Goal: Use online tool/utility: Utilize a website feature to perform a specific function

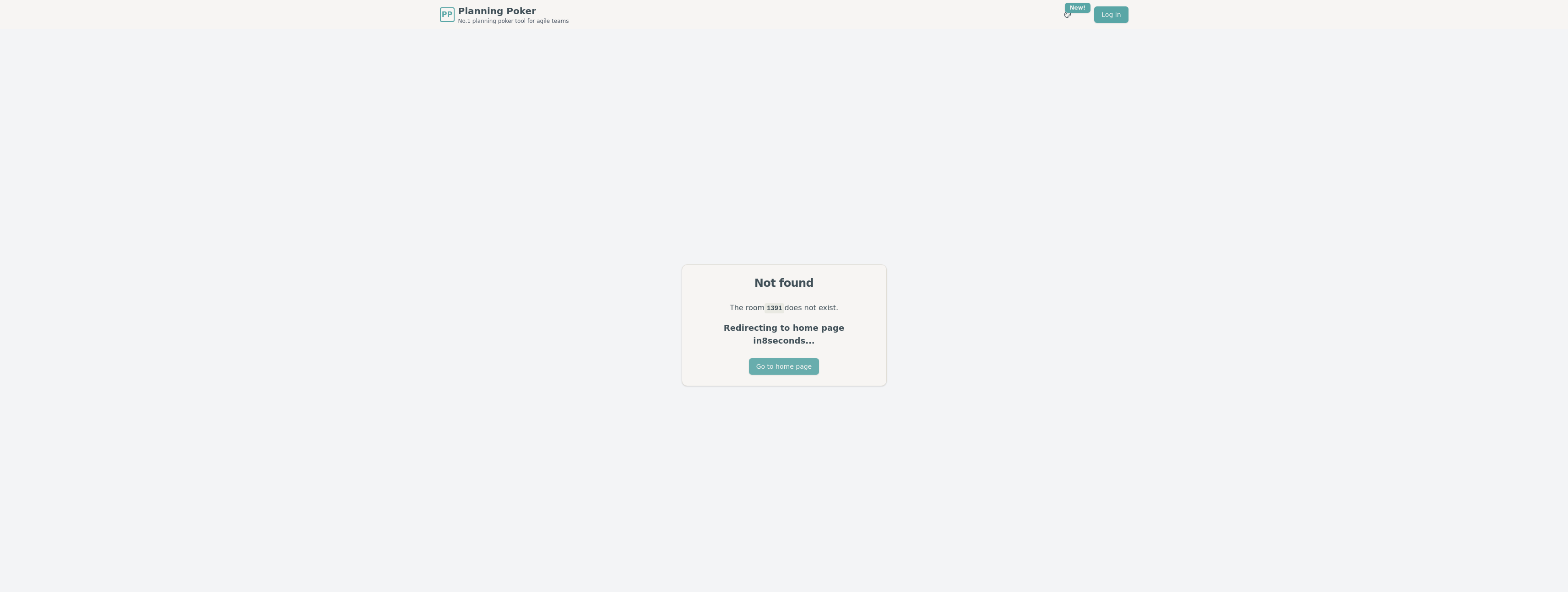
click at [793, 361] on button "Go to home page" at bounding box center [784, 366] width 70 height 16
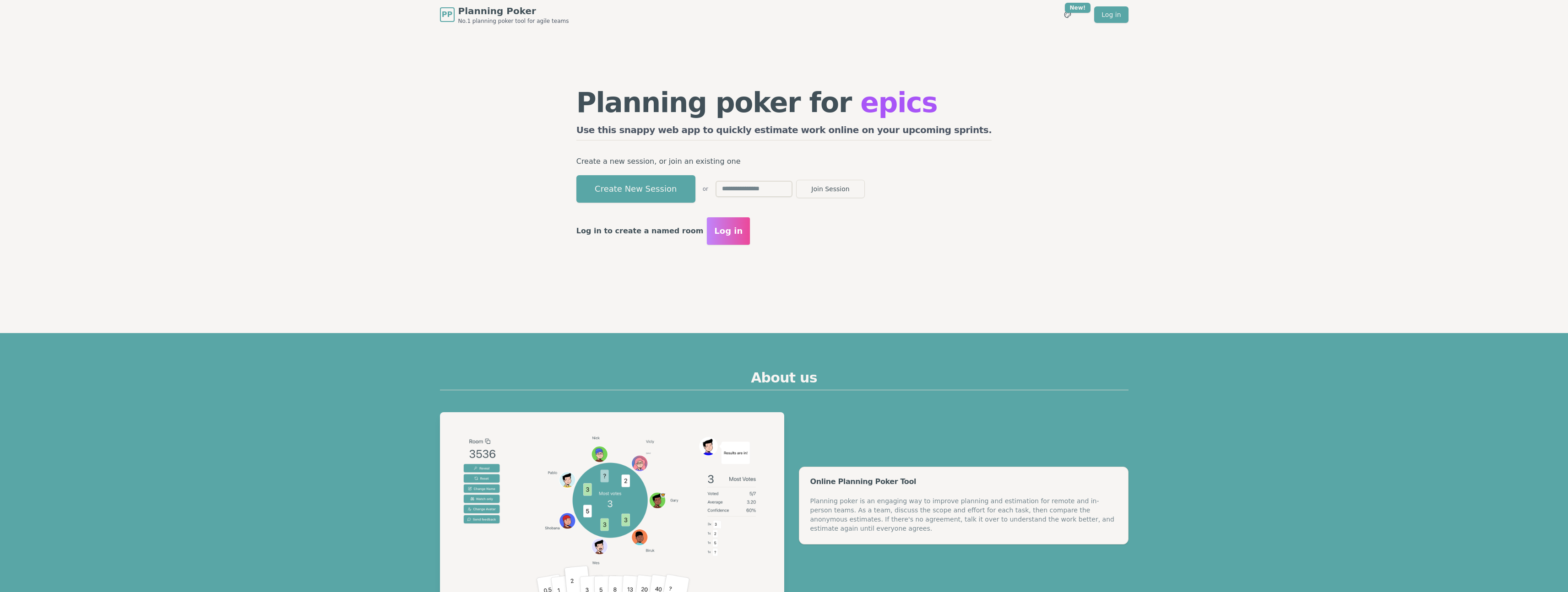
click at [792, 193] on input "text" at bounding box center [754, 189] width 77 height 16
click at [695, 189] on button "Create New Session" at bounding box center [636, 189] width 119 height 27
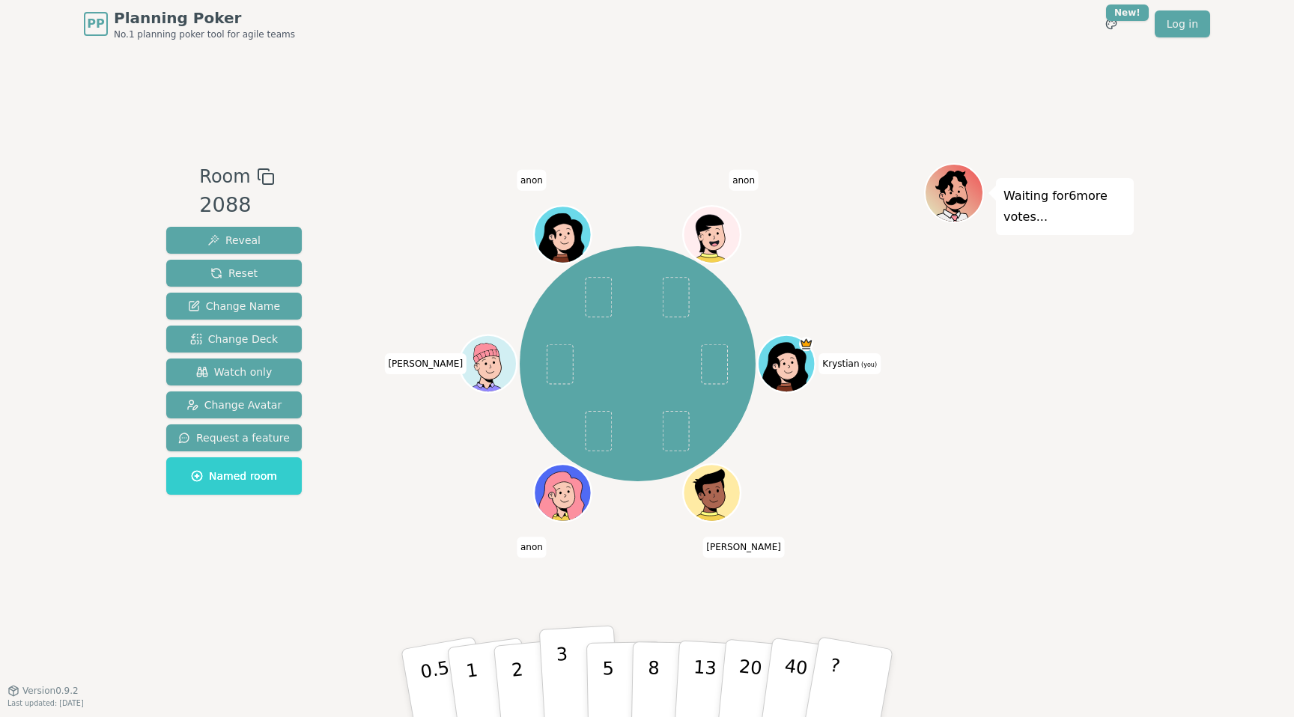
click at [565, 696] on p "3" at bounding box center [564, 685] width 16 height 82
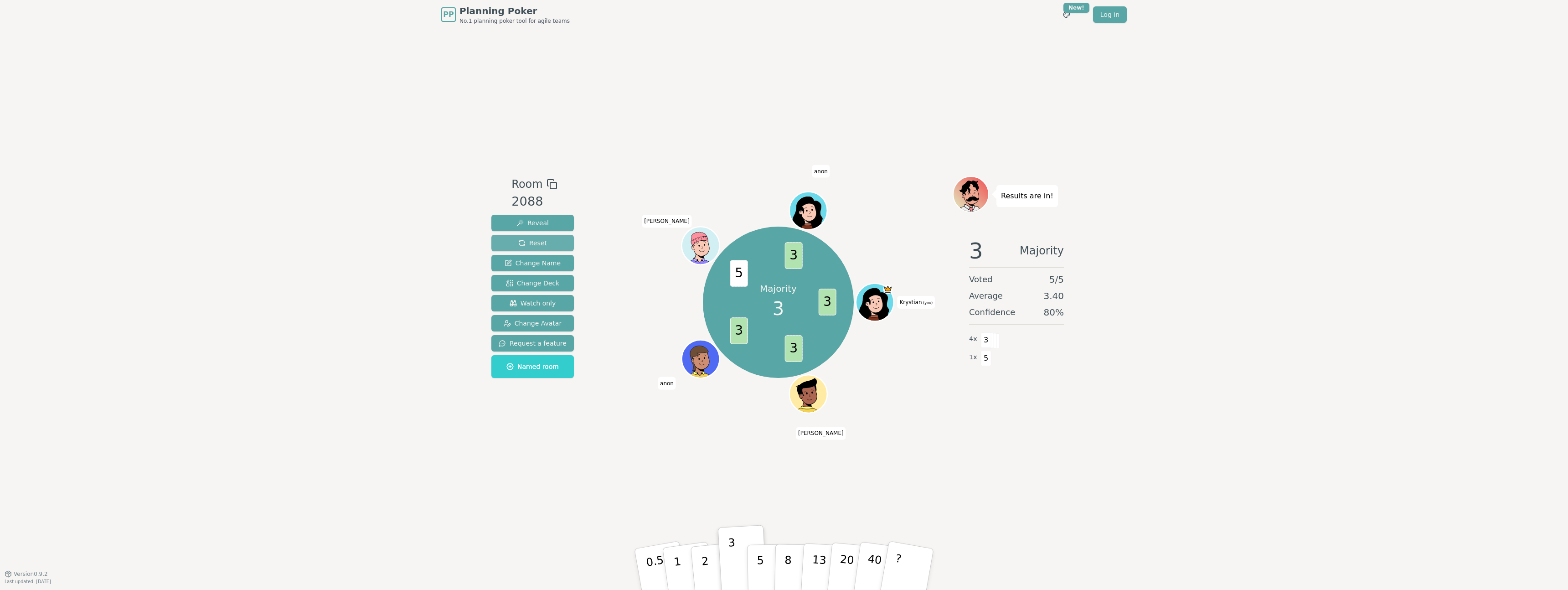
click at [533, 244] on span "Reset" at bounding box center [532, 243] width 29 height 9
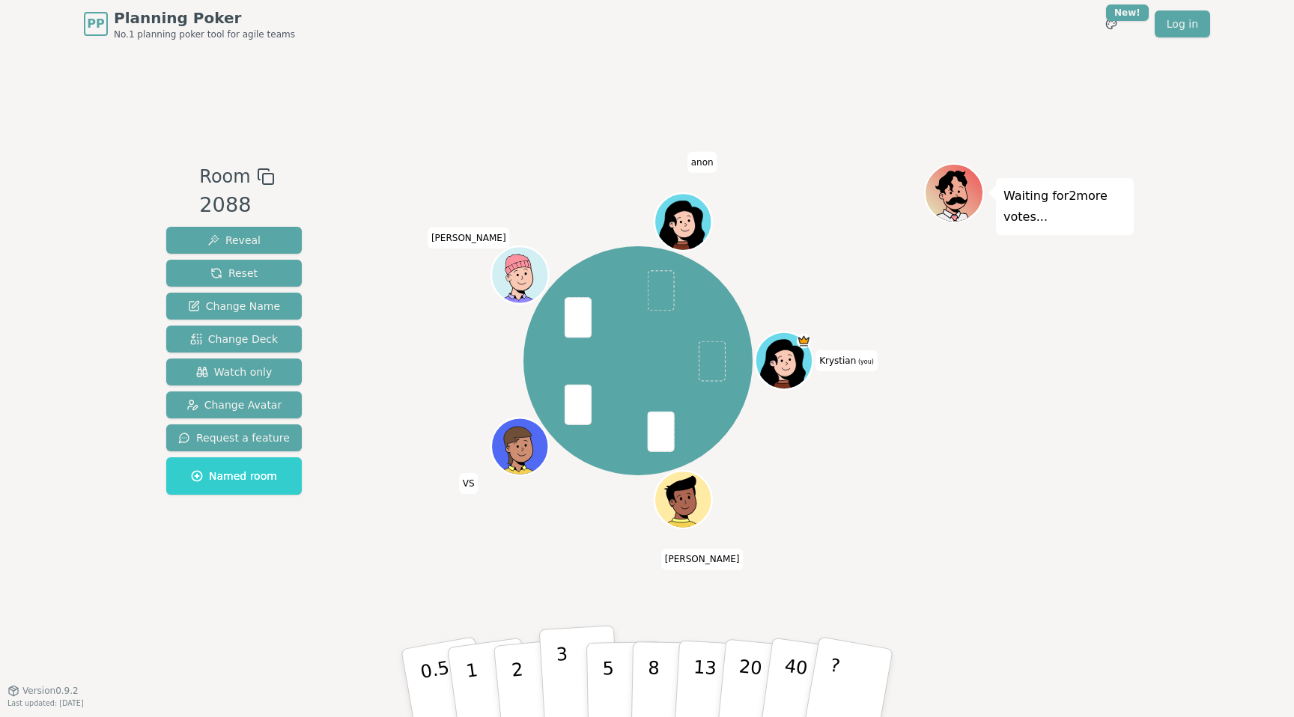
click at [567, 678] on p "3" at bounding box center [564, 685] width 16 height 82
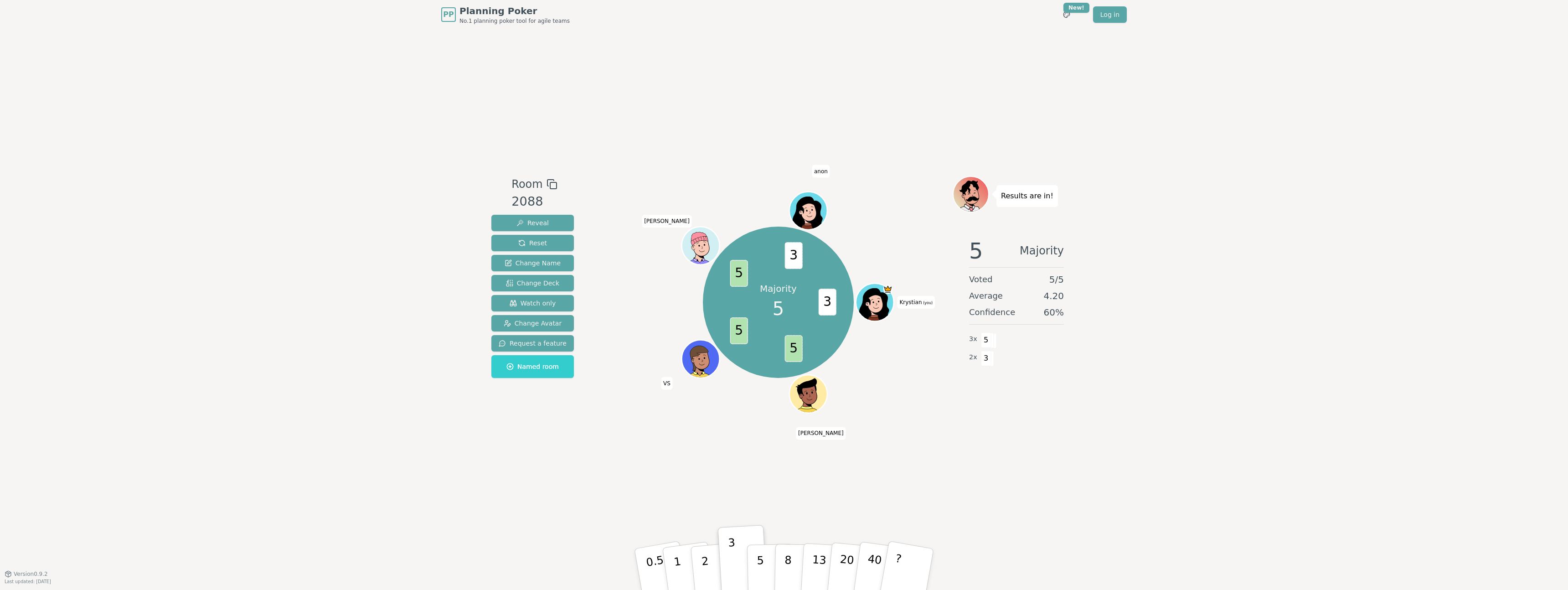
click at [249, 225] on div "PP Planning Poker No.1 planning poker tool for agile teams Toggle theme New! Lo…" at bounding box center [784, 295] width 1568 height 590
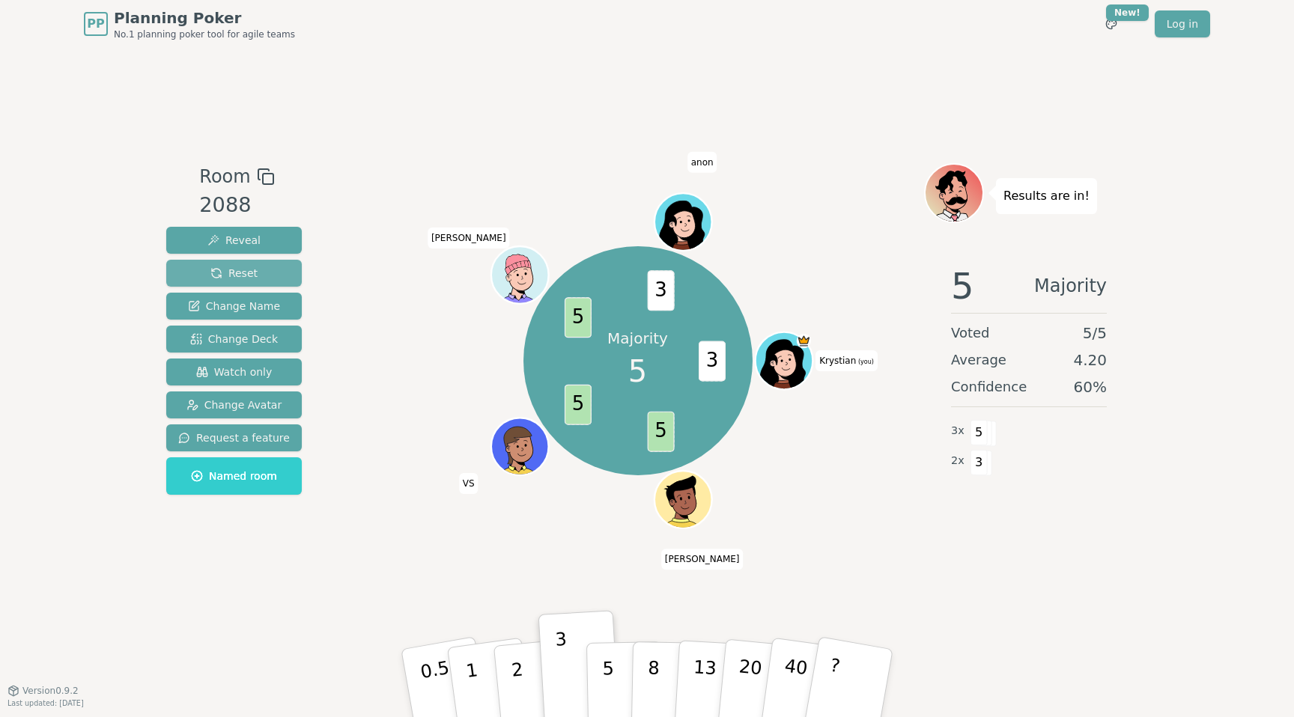
click at [272, 284] on button "Reset" at bounding box center [234, 273] width 136 height 27
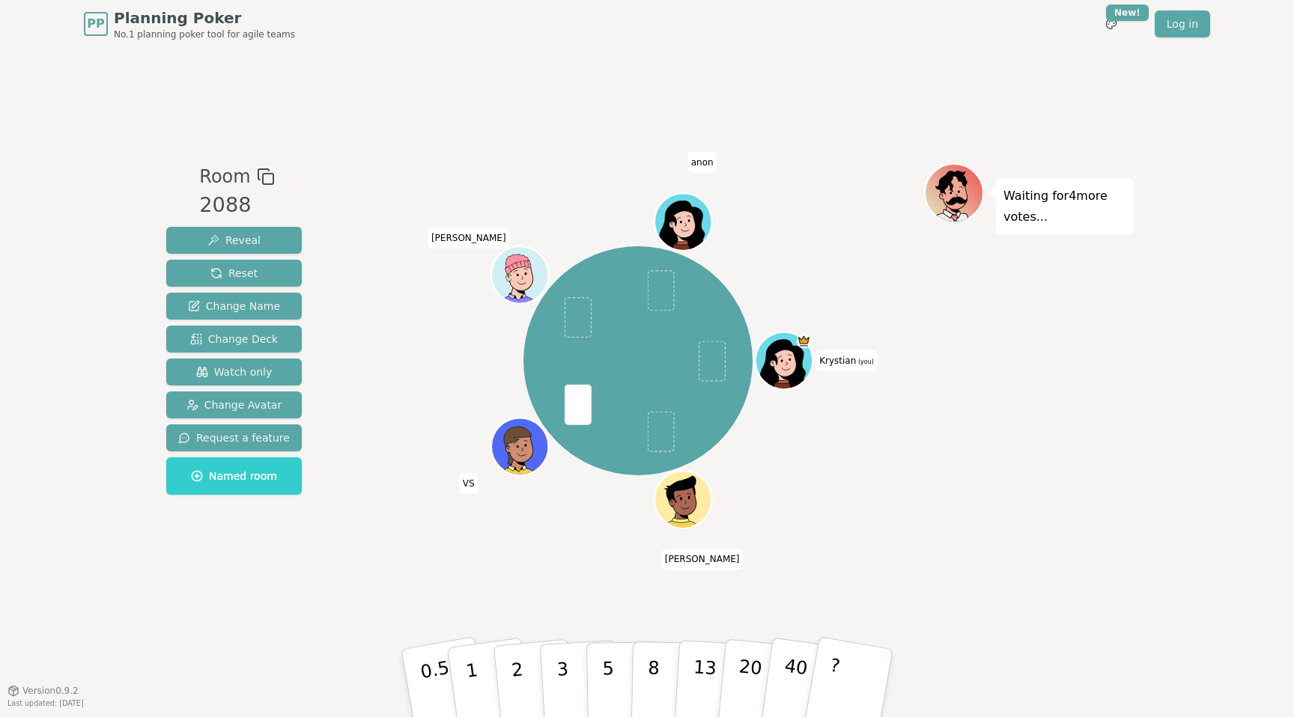
click at [580, 114] on div "Room 2088 Reveal Reset Change Name Change Deck Watch only Change Avatar Request…" at bounding box center [646, 369] width 973 height 643
click at [563, 666] on p "3" at bounding box center [564, 685] width 16 height 82
click at [956, 433] on div "Waiting for 3 more votes..." at bounding box center [1029, 369] width 210 height 412
